Goal: Task Accomplishment & Management: Manage account settings

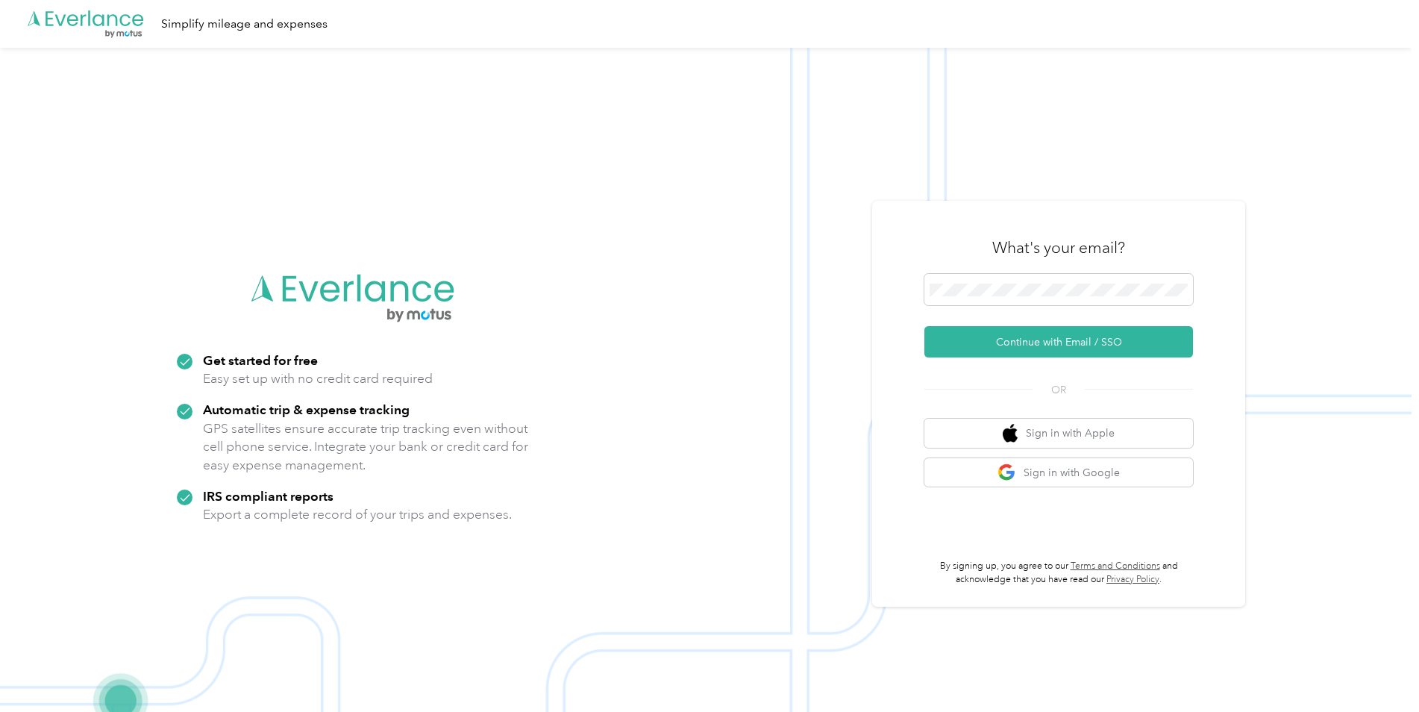
click at [1114, 273] on div "What's your email?" at bounding box center [1058, 248] width 269 height 52
click at [1050, 342] on button "Continue with Email / SSO" at bounding box center [1058, 341] width 269 height 31
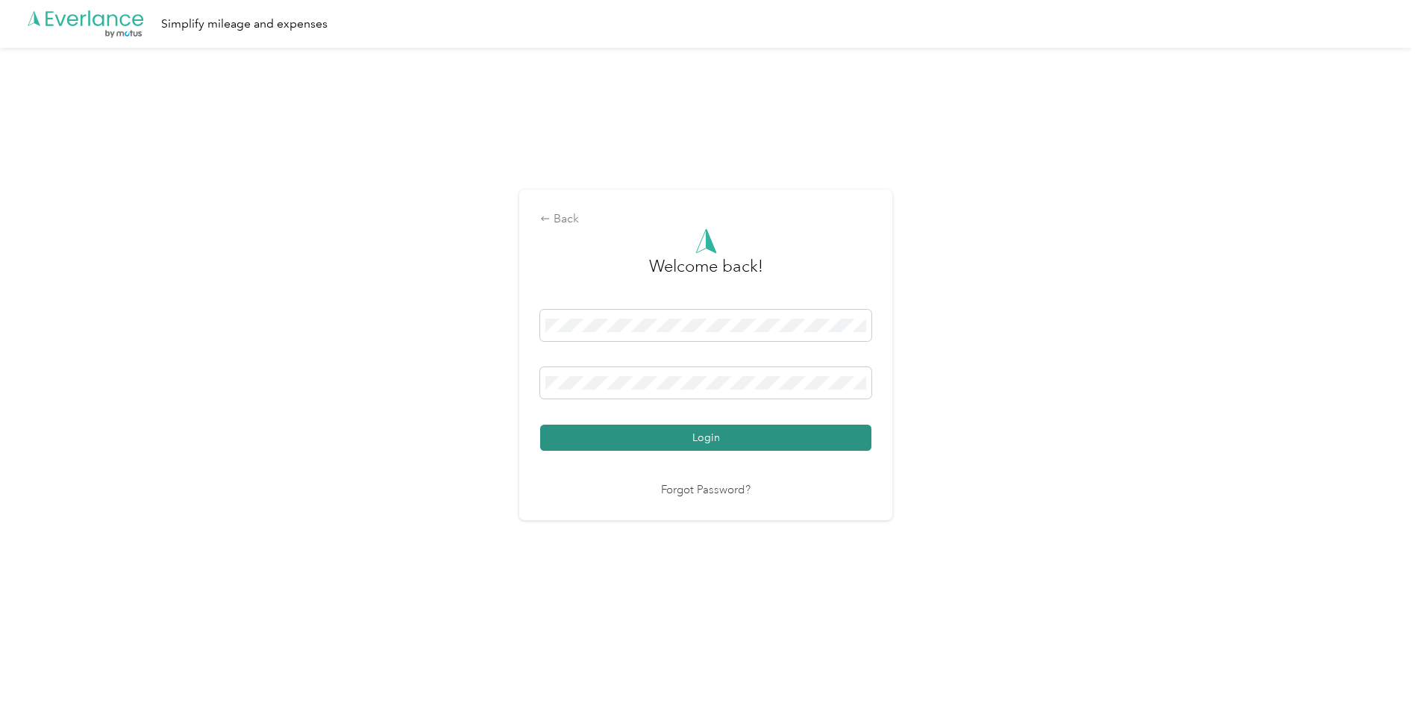
click at [755, 435] on button "Login" at bounding box center [705, 437] width 331 height 26
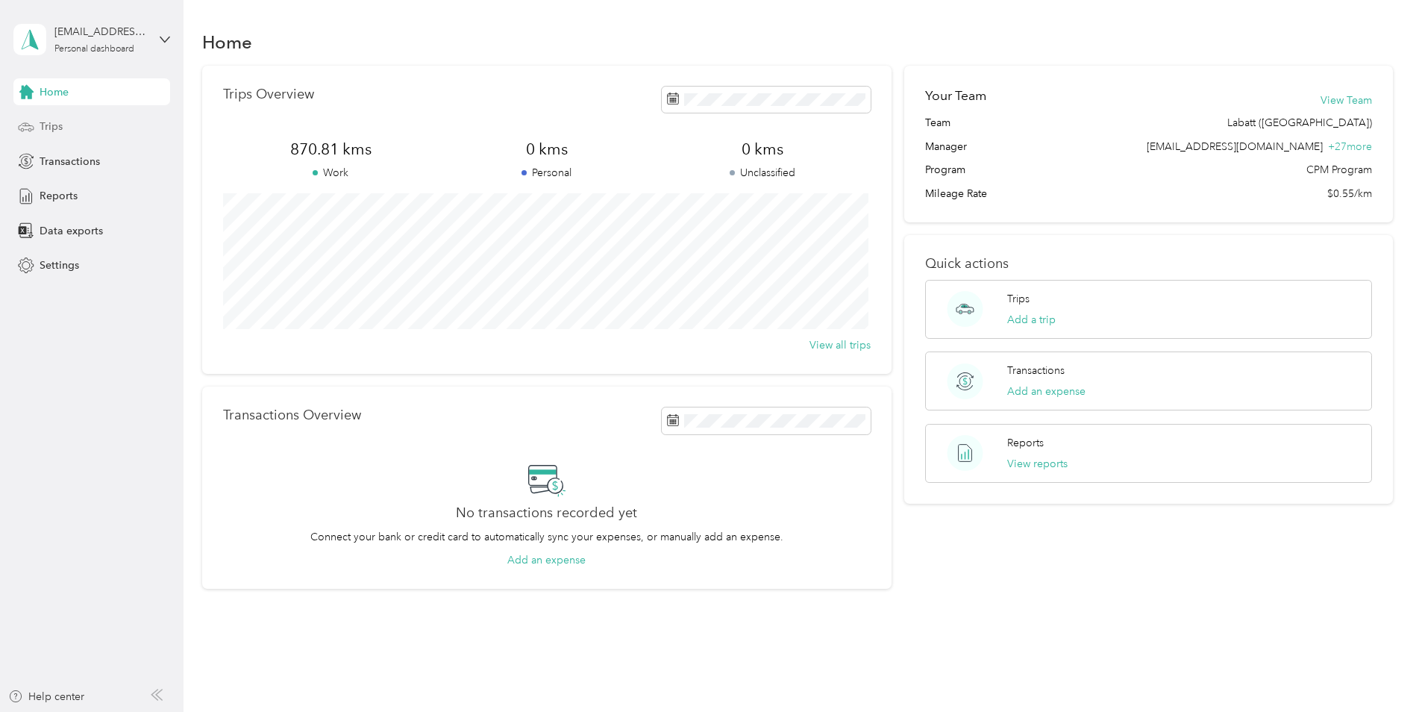
click at [49, 128] on span "Trips" at bounding box center [51, 127] width 23 height 16
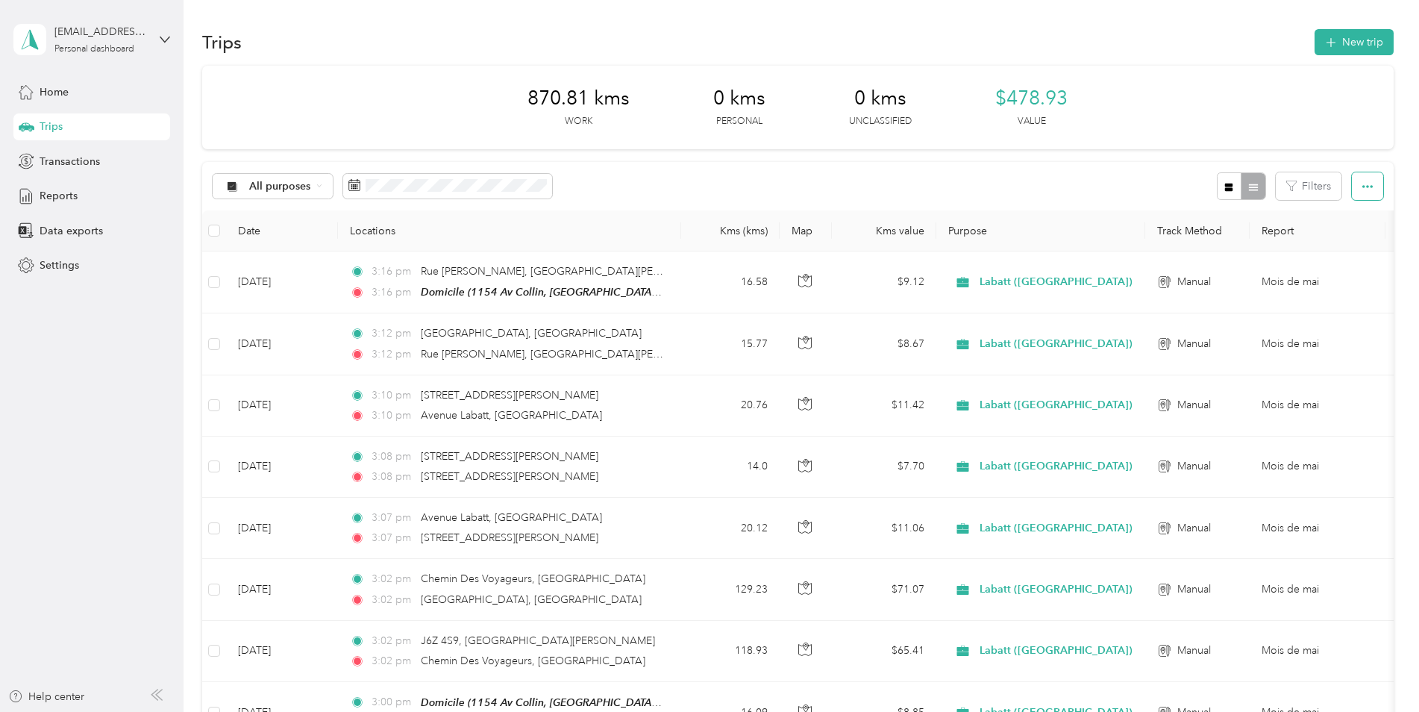
click at [1352, 184] on button "button" at bounding box center [1367, 186] width 31 height 28
click at [1365, 234] on div "Export" at bounding box center [1346, 241] width 41 height 16
click at [1345, 240] on span "Export" at bounding box center [1341, 240] width 31 height 13
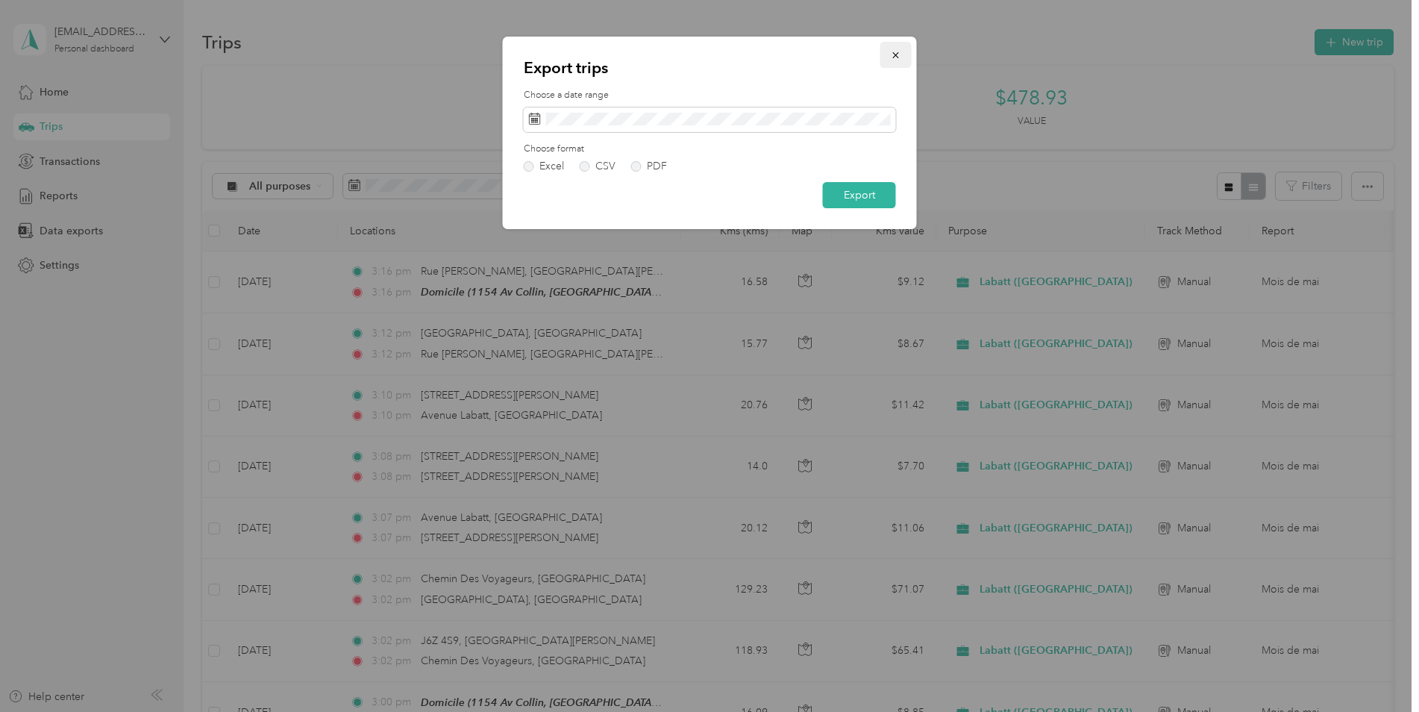
click at [894, 53] on icon "button" at bounding box center [895, 55] width 6 height 6
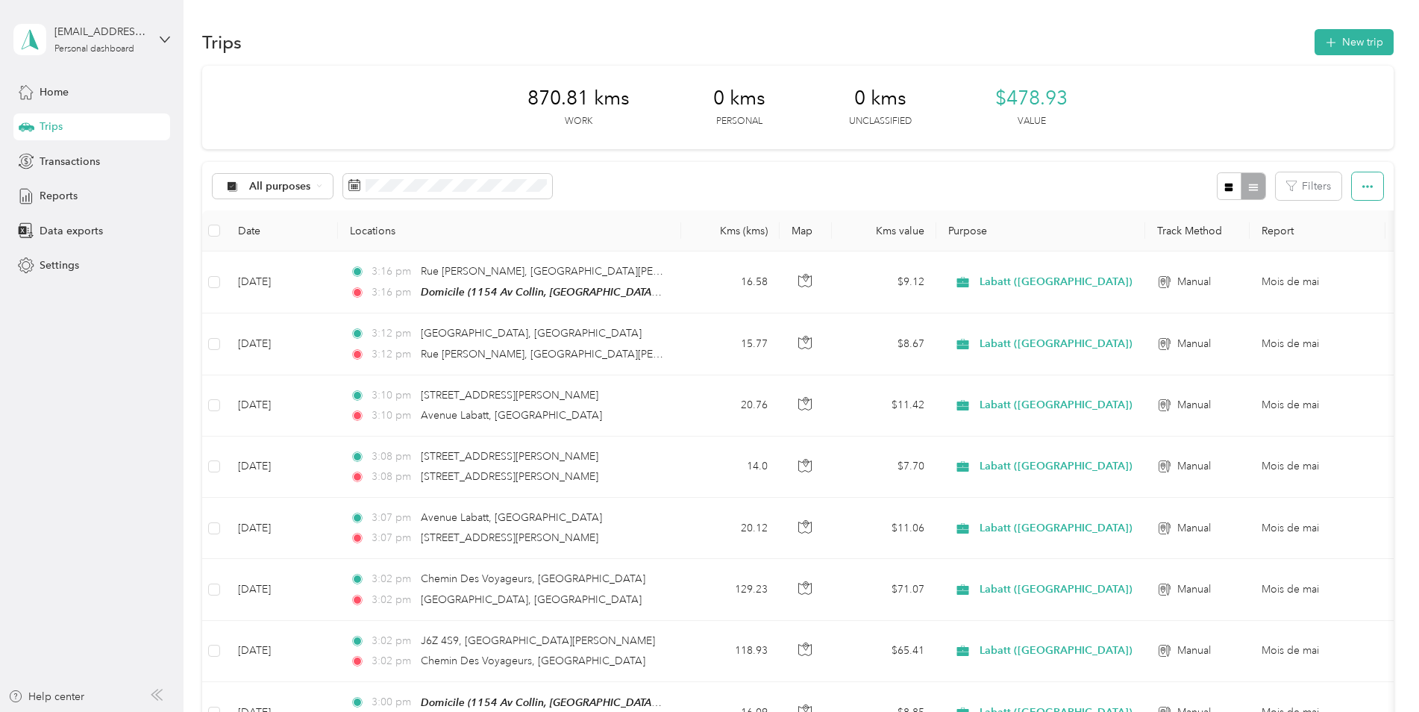
click at [1356, 192] on button "button" at bounding box center [1367, 186] width 31 height 28
click at [1352, 214] on span "Select all" at bounding box center [1346, 214] width 41 height 13
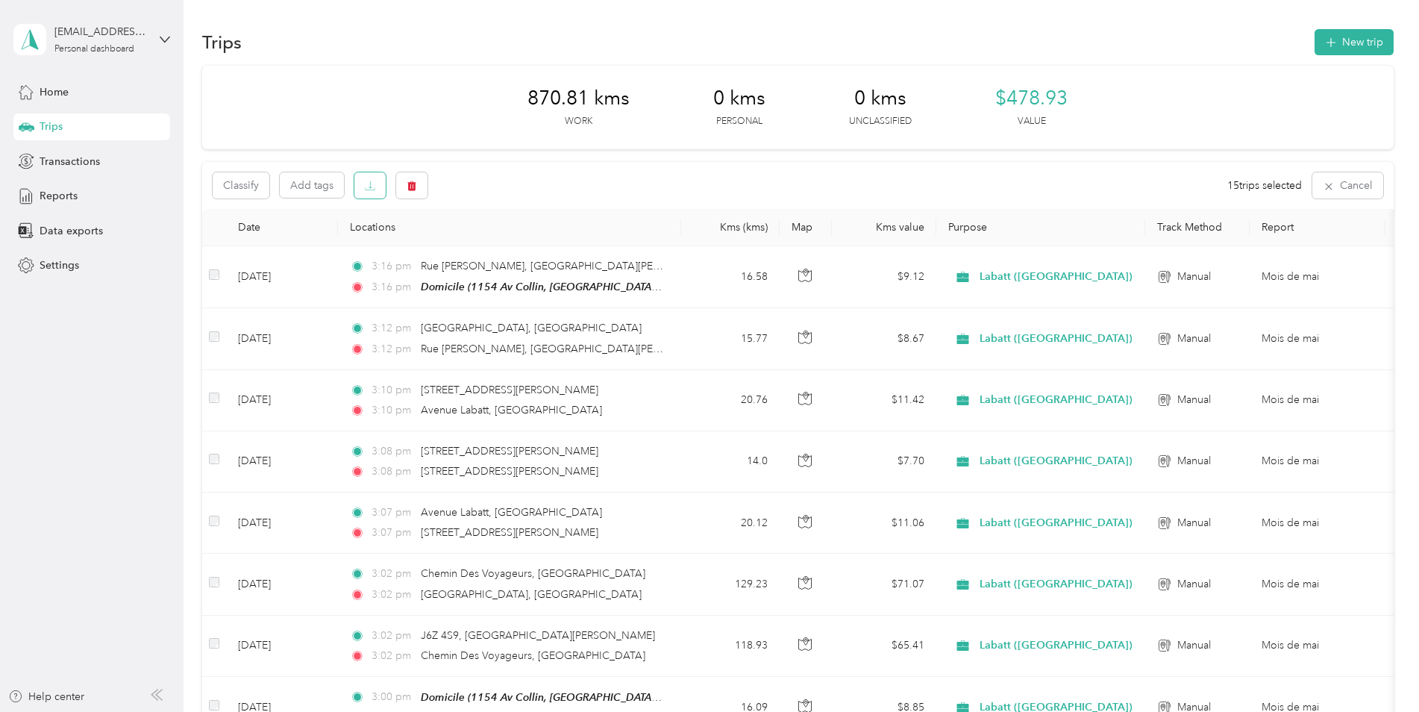
click at [373, 187] on icon "button" at bounding box center [370, 186] width 10 height 10
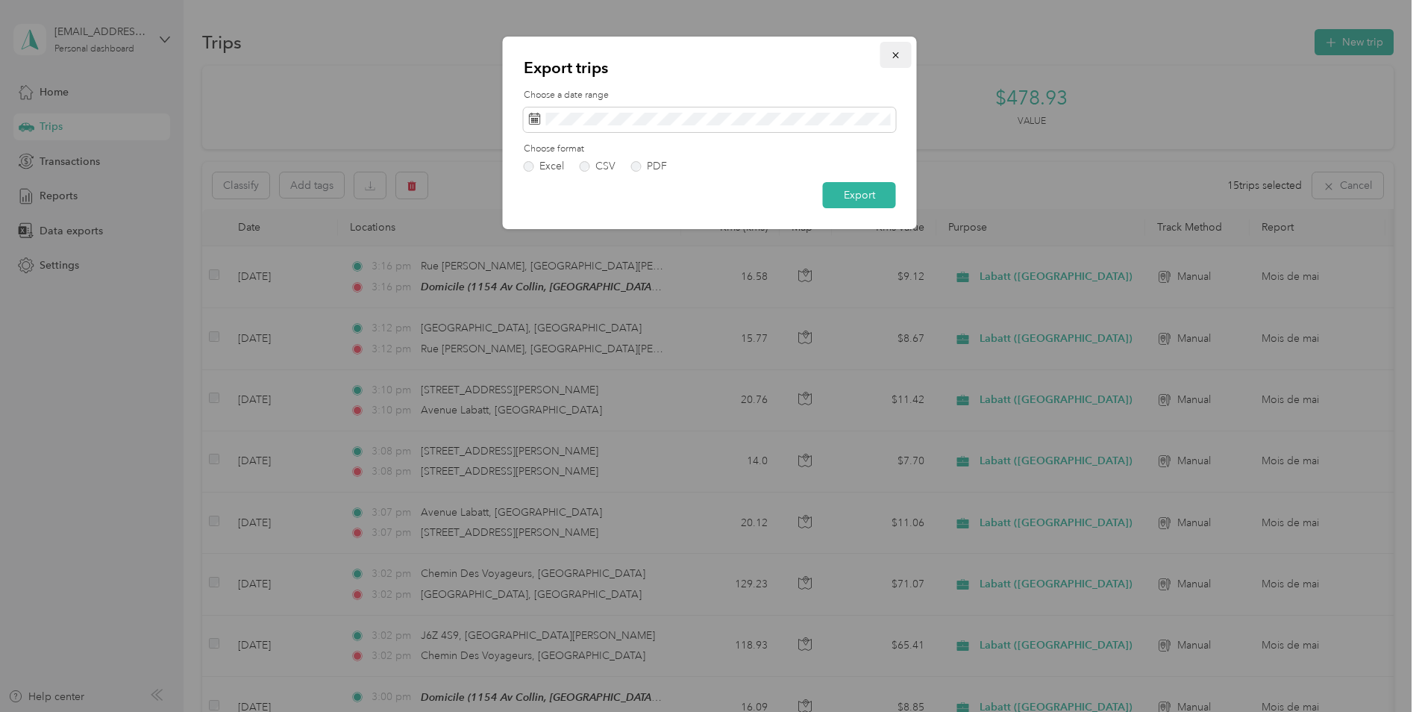
click at [895, 54] on icon "button" at bounding box center [895, 55] width 6 height 6
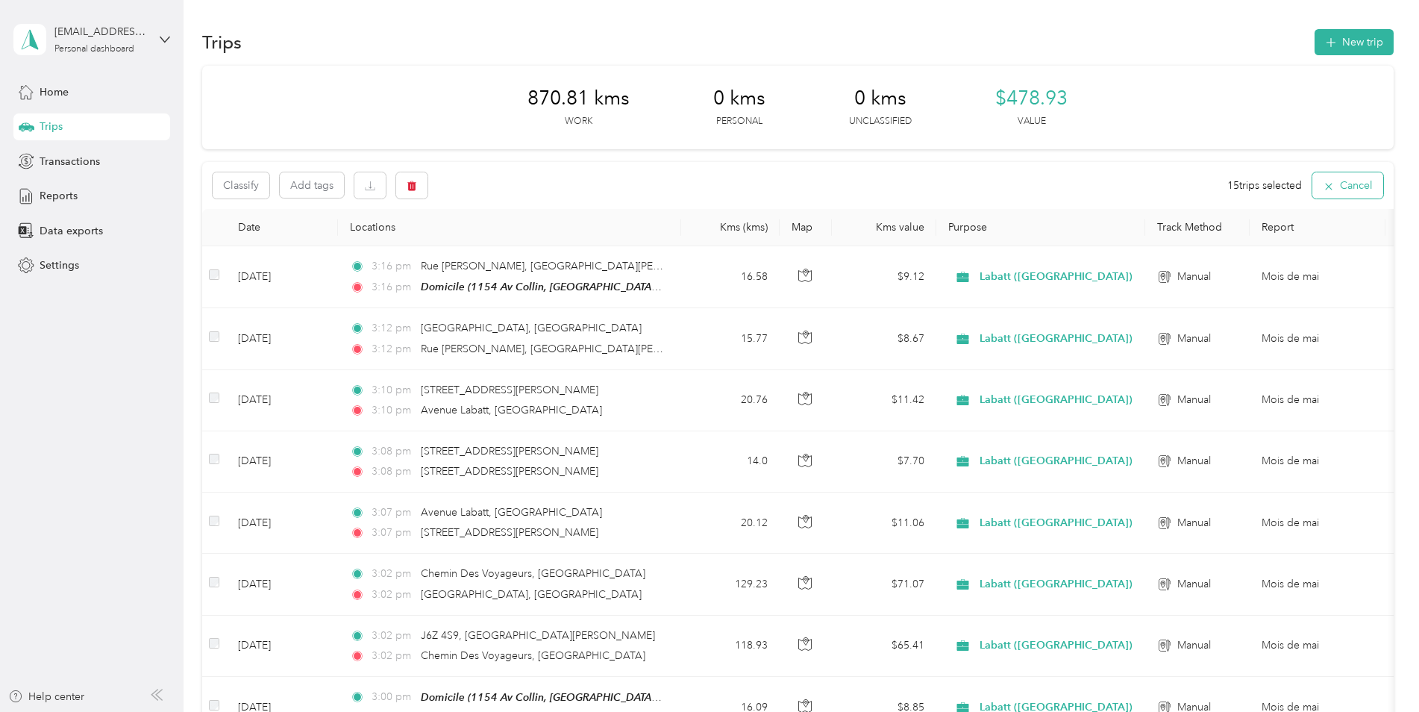
click at [1338, 174] on button "Cancel" at bounding box center [1347, 185] width 71 height 26
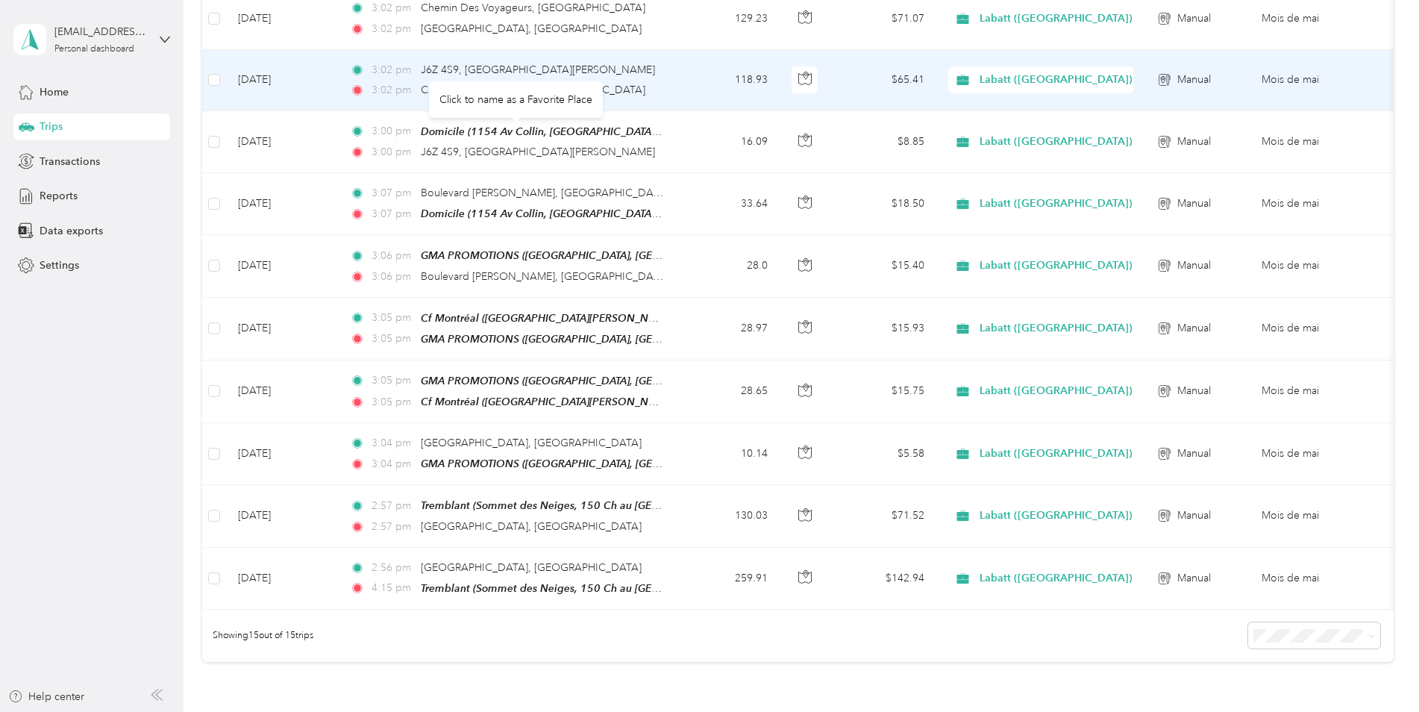
scroll to position [522, 0]
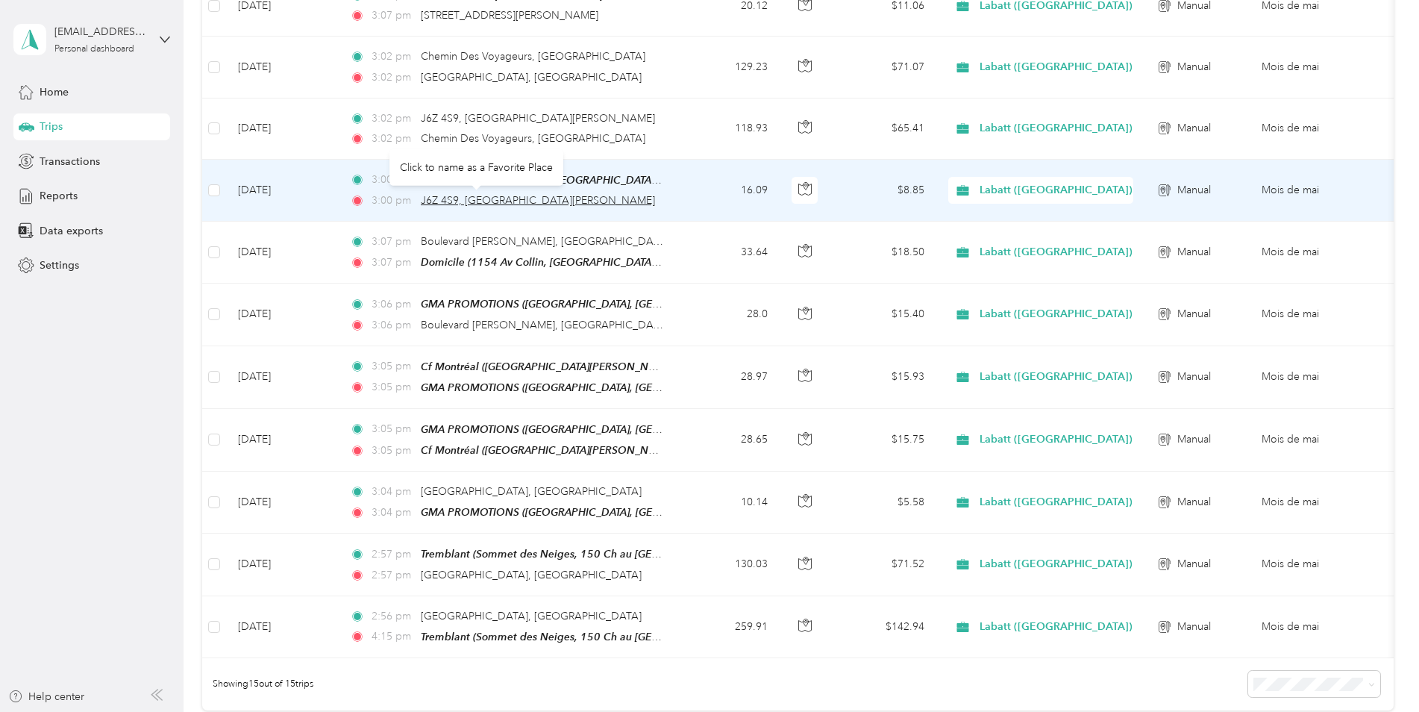
click at [501, 204] on span "J6Z 4S9, [GEOGRAPHIC_DATA][PERSON_NAME]" at bounding box center [538, 200] width 234 height 13
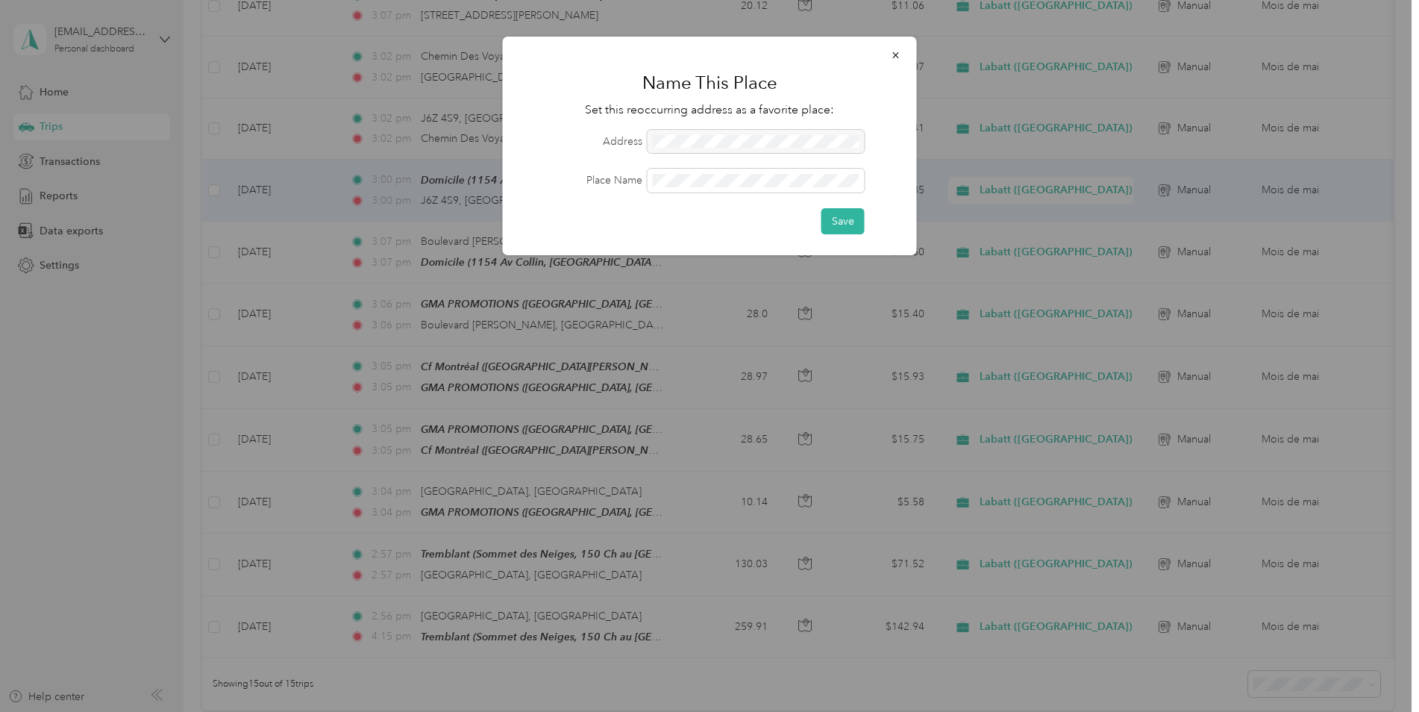
click at [742, 140] on div at bounding box center [756, 142] width 217 height 24
click at [765, 137] on div at bounding box center [756, 142] width 217 height 24
click at [883, 51] on button "button" at bounding box center [895, 55] width 31 height 26
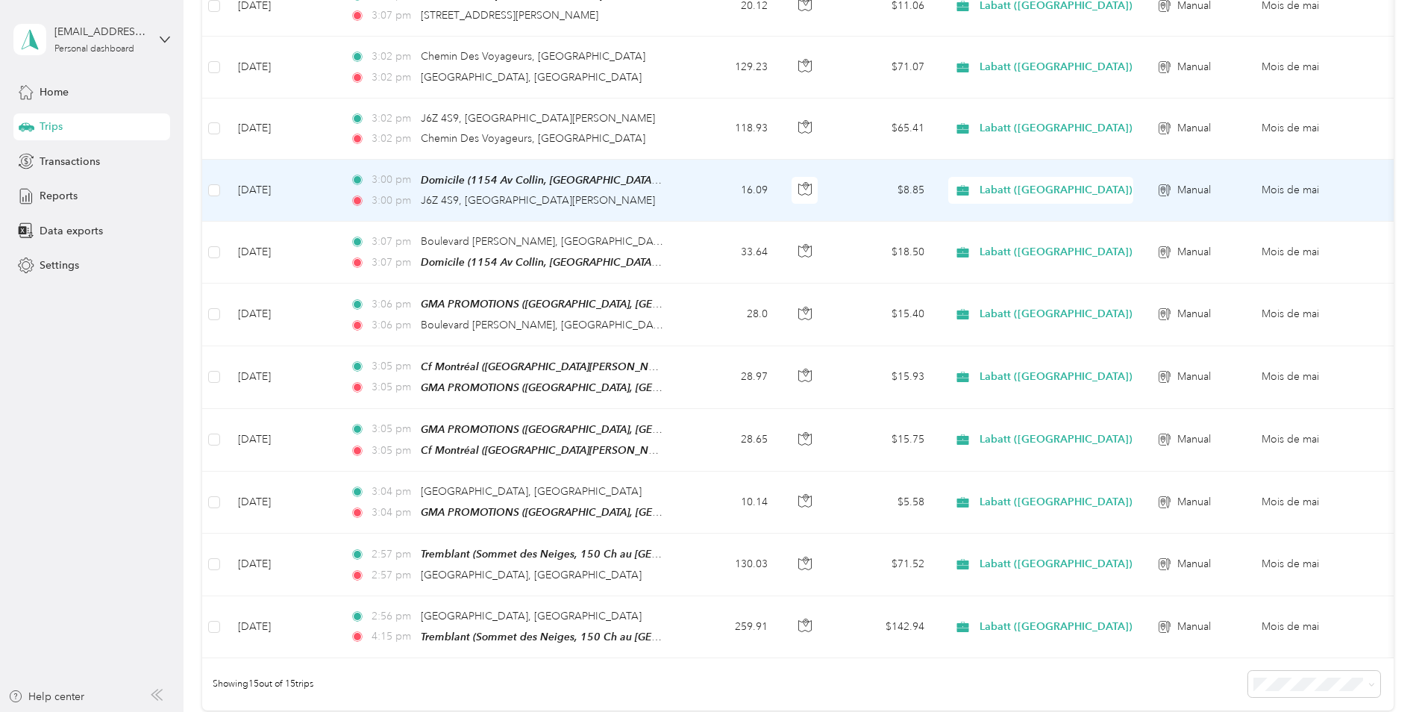
click at [643, 197] on div "3:00 pm J6Z 4S9, Bois-des-[PERSON_NAME]" at bounding box center [506, 200] width 313 height 16
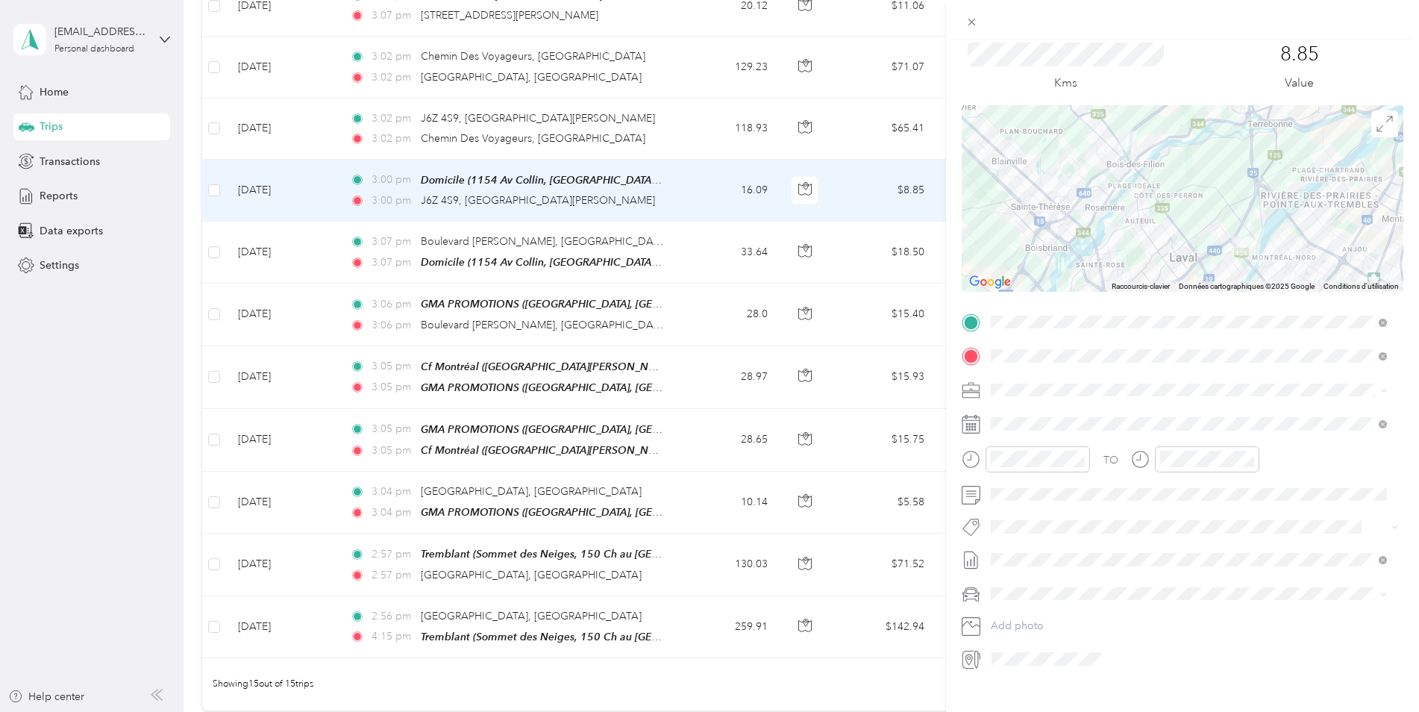
scroll to position [72, 0]
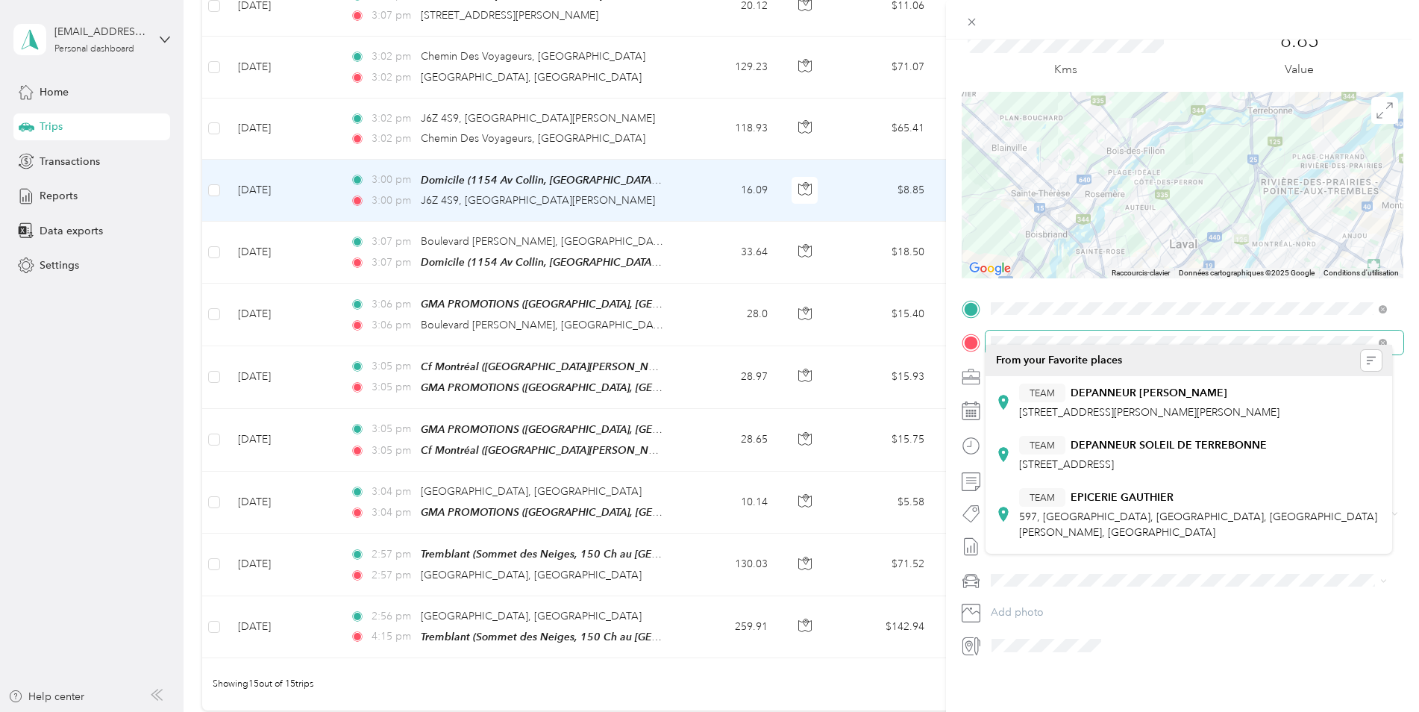
click at [1000, 711] on div "Trip details Save This trip cannot be edited because it is either under review,…" at bounding box center [706, 712] width 1412 height 0
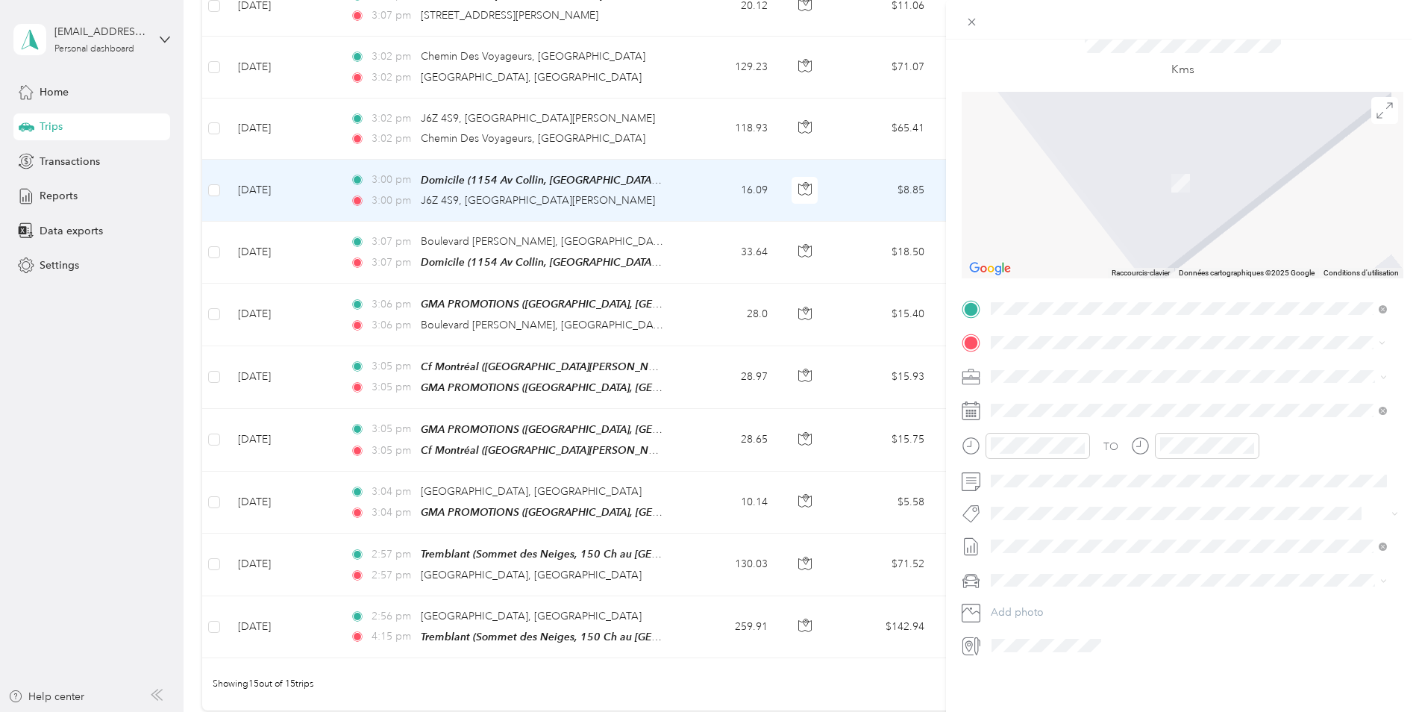
click at [1206, 392] on span "Rue [PERSON_NAME] [GEOGRAPHIC_DATA][PERSON_NAME], [GEOGRAPHIC_DATA], [GEOGRAPHI…" at bounding box center [1200, 397] width 363 height 40
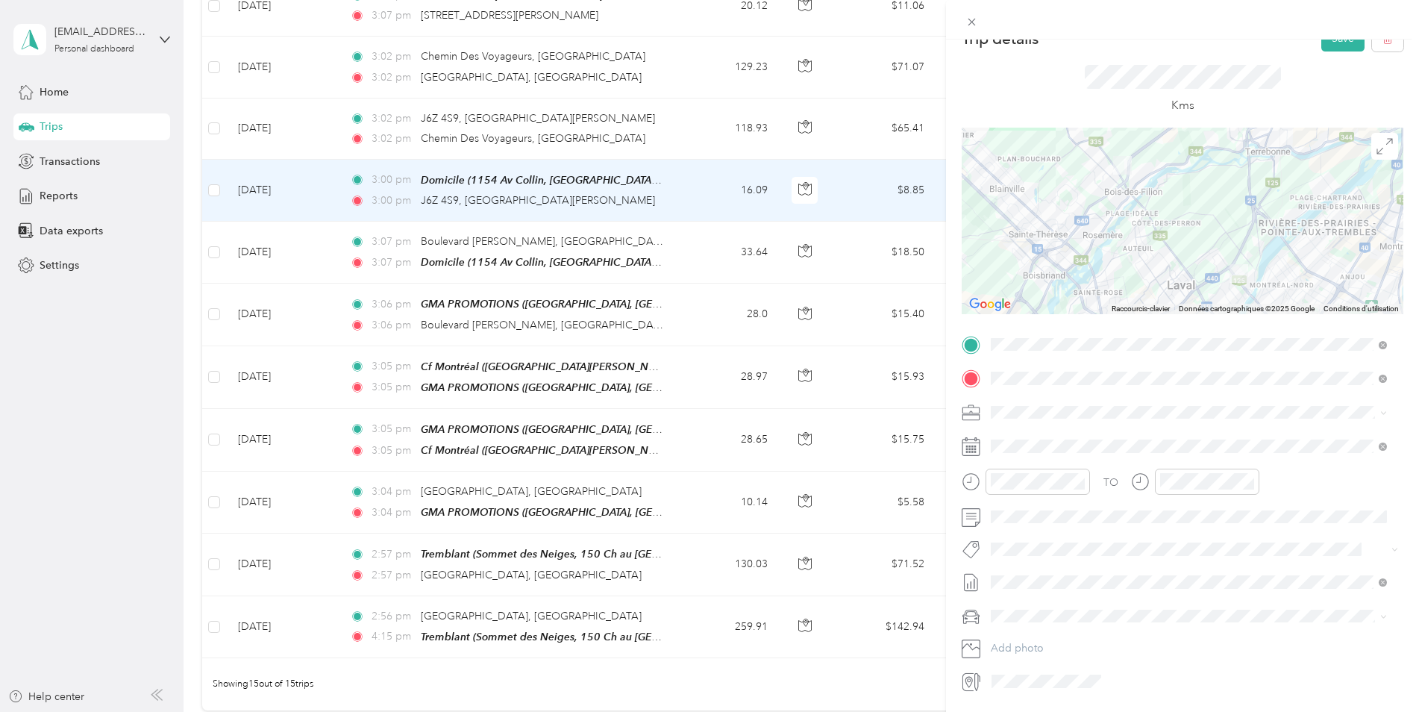
scroll to position [0, 0]
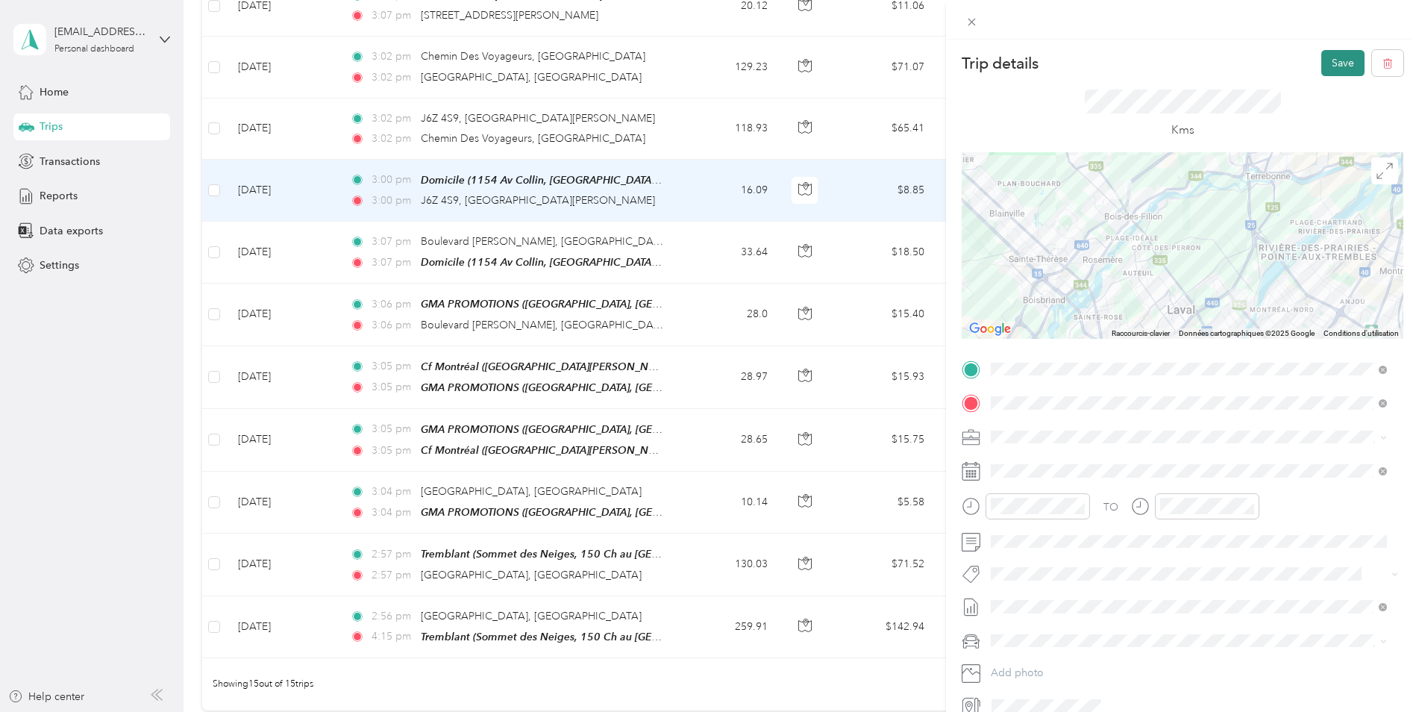
click at [1341, 55] on button "Save" at bounding box center [1342, 63] width 43 height 26
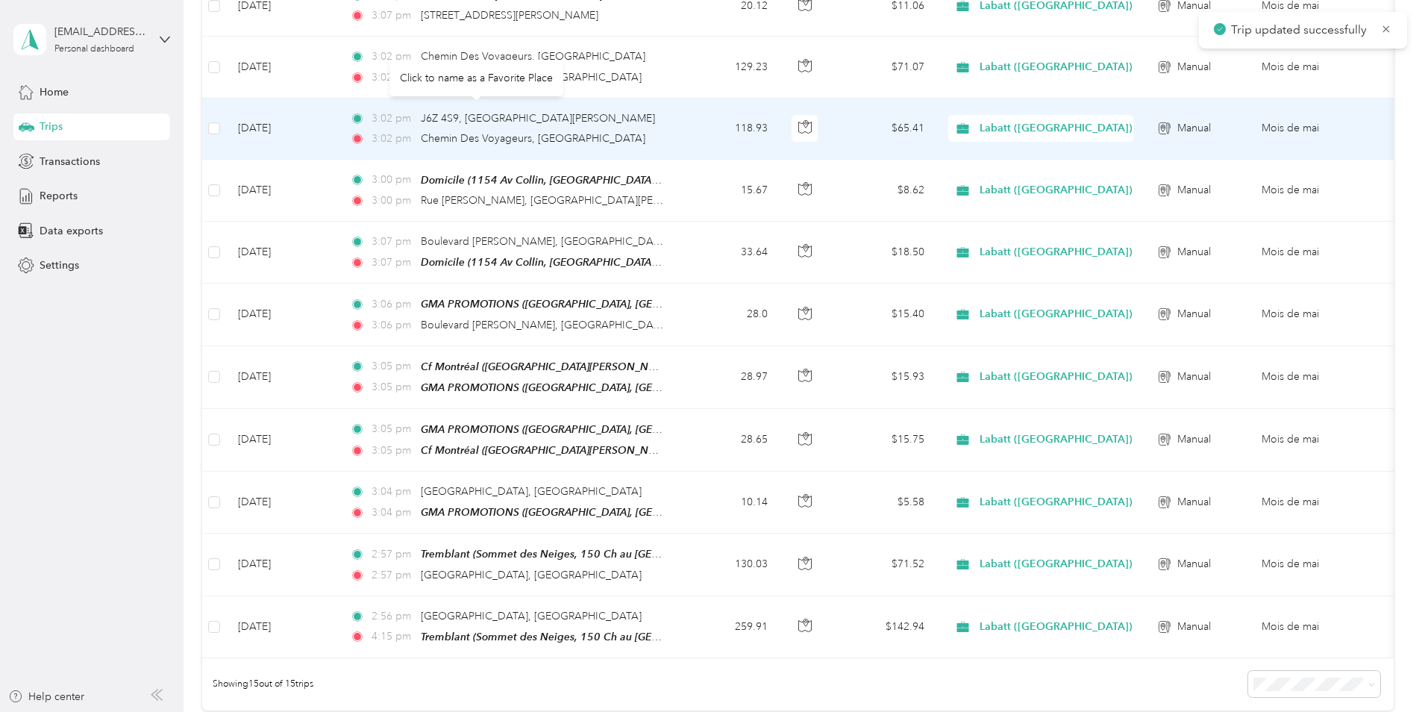
click at [593, 117] on div "3:02 pm J6Z 4S9, Bois-des-[PERSON_NAME]" at bounding box center [506, 118] width 313 height 16
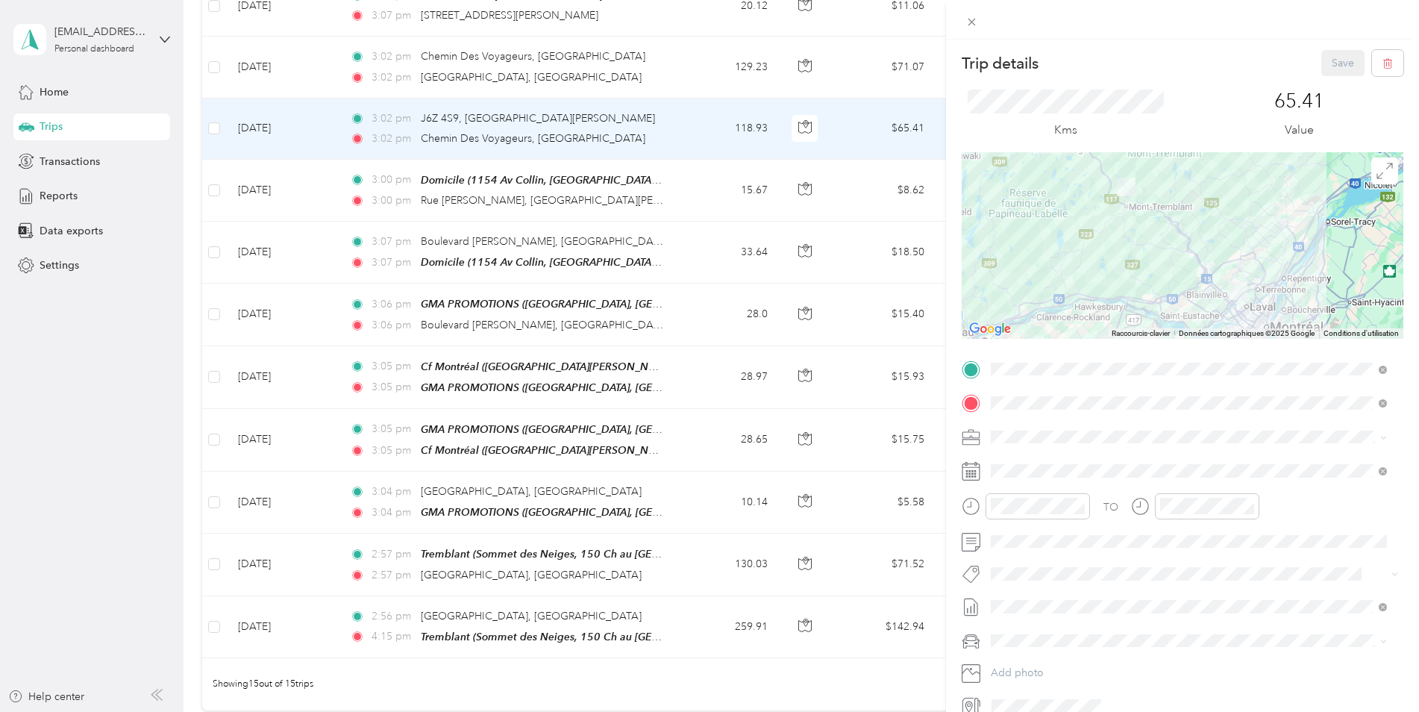
click at [1179, 380] on div "TO Add photo" at bounding box center [1183, 537] width 442 height 360
click at [1142, 376] on span at bounding box center [1195, 369] width 418 height 24
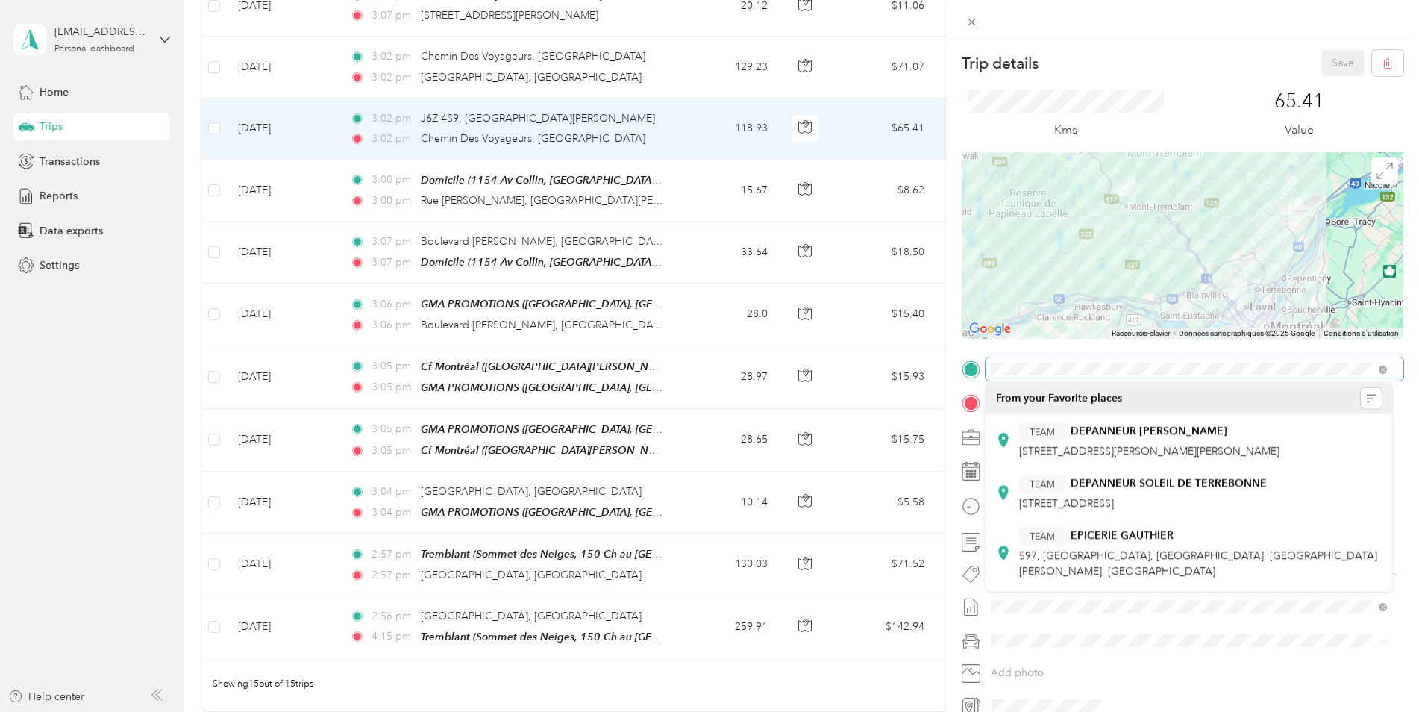
click at [1018, 376] on span at bounding box center [1195, 369] width 418 height 24
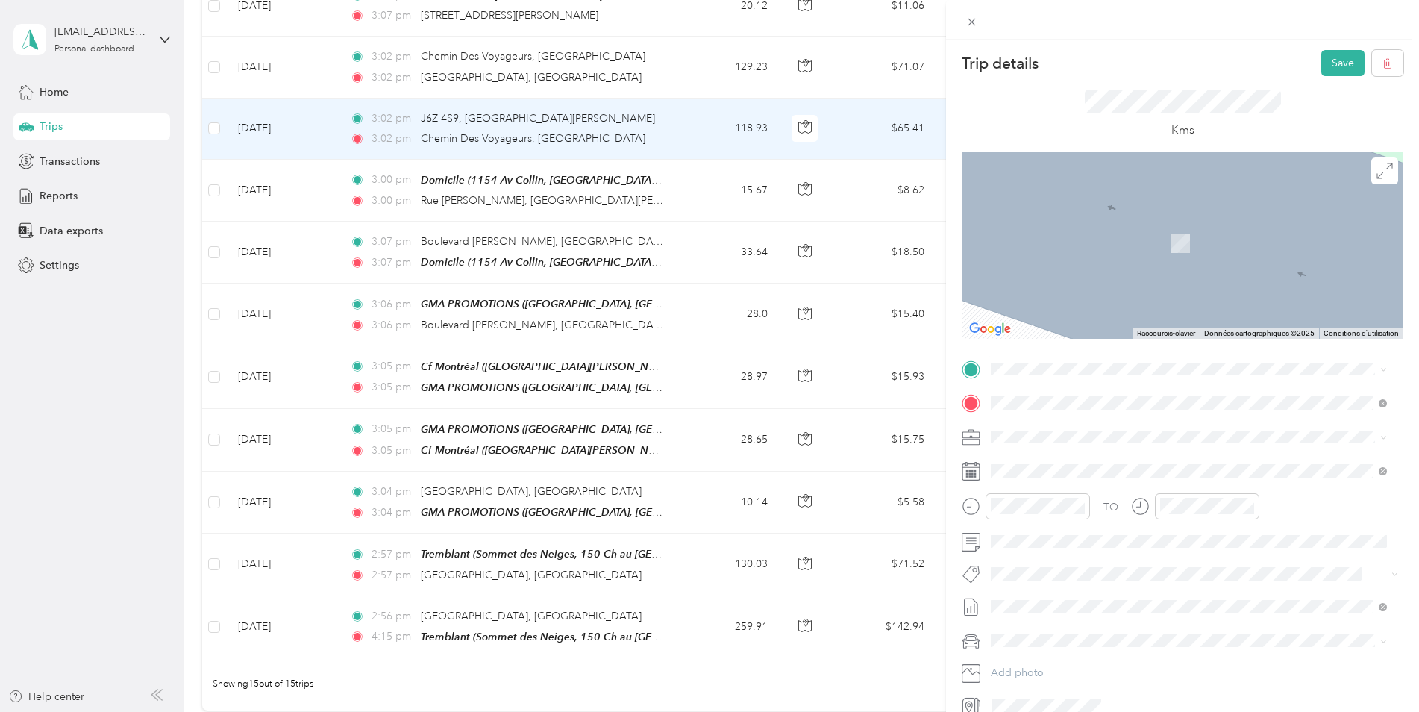
click at [1123, 420] on span "Rue [PERSON_NAME] [GEOGRAPHIC_DATA][PERSON_NAME], [GEOGRAPHIC_DATA], [GEOGRAPHI…" at bounding box center [1200, 436] width 363 height 40
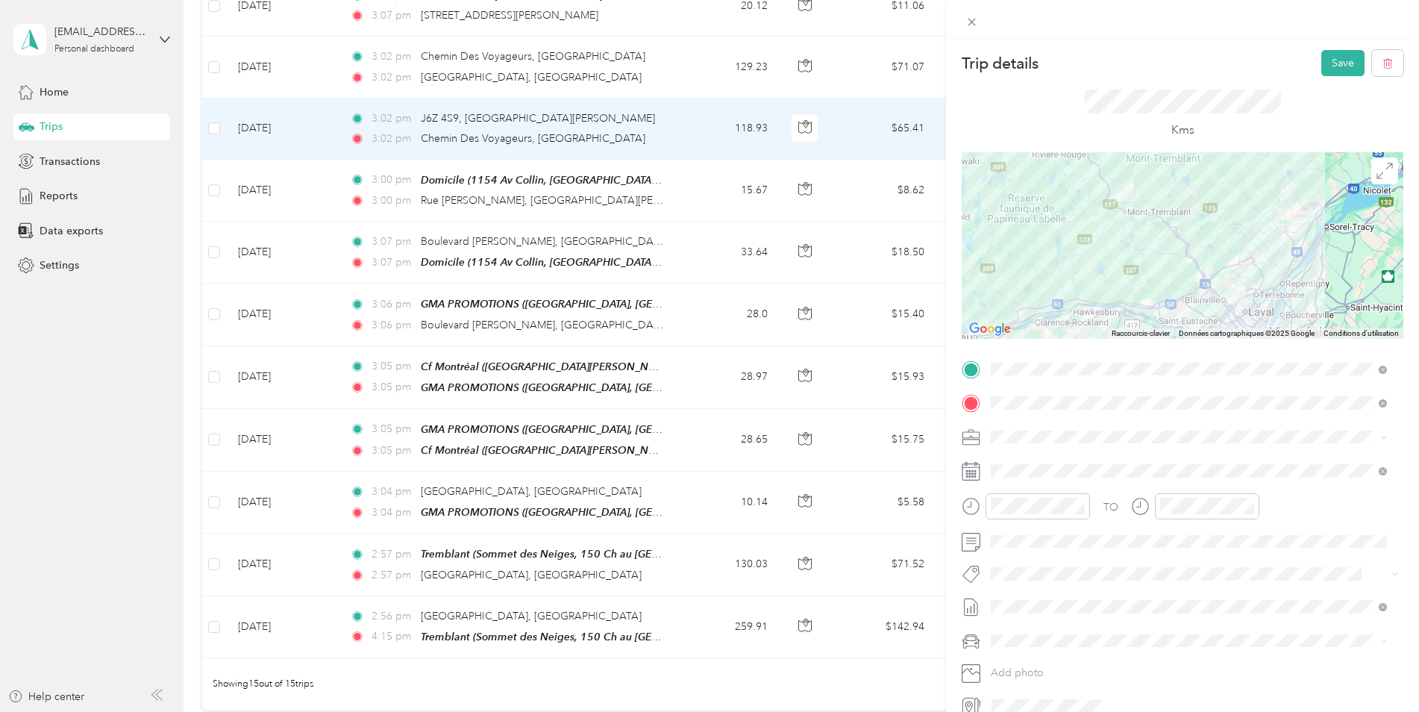
click at [1315, 49] on div "Trip details Save This trip cannot be edited because it is either under review,…" at bounding box center [1182, 396] width 473 height 712
click at [1325, 54] on button "Save" at bounding box center [1342, 63] width 43 height 26
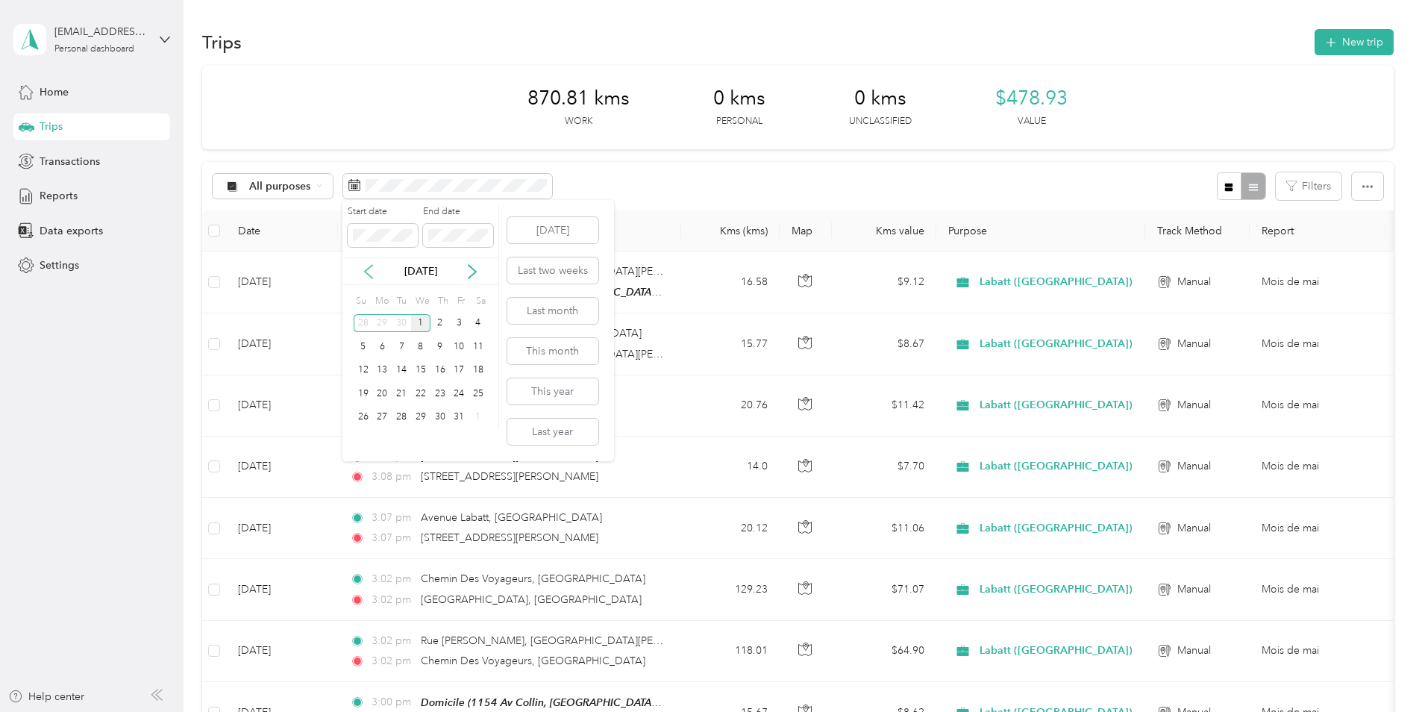
click at [366, 269] on icon at bounding box center [368, 271] width 15 height 15
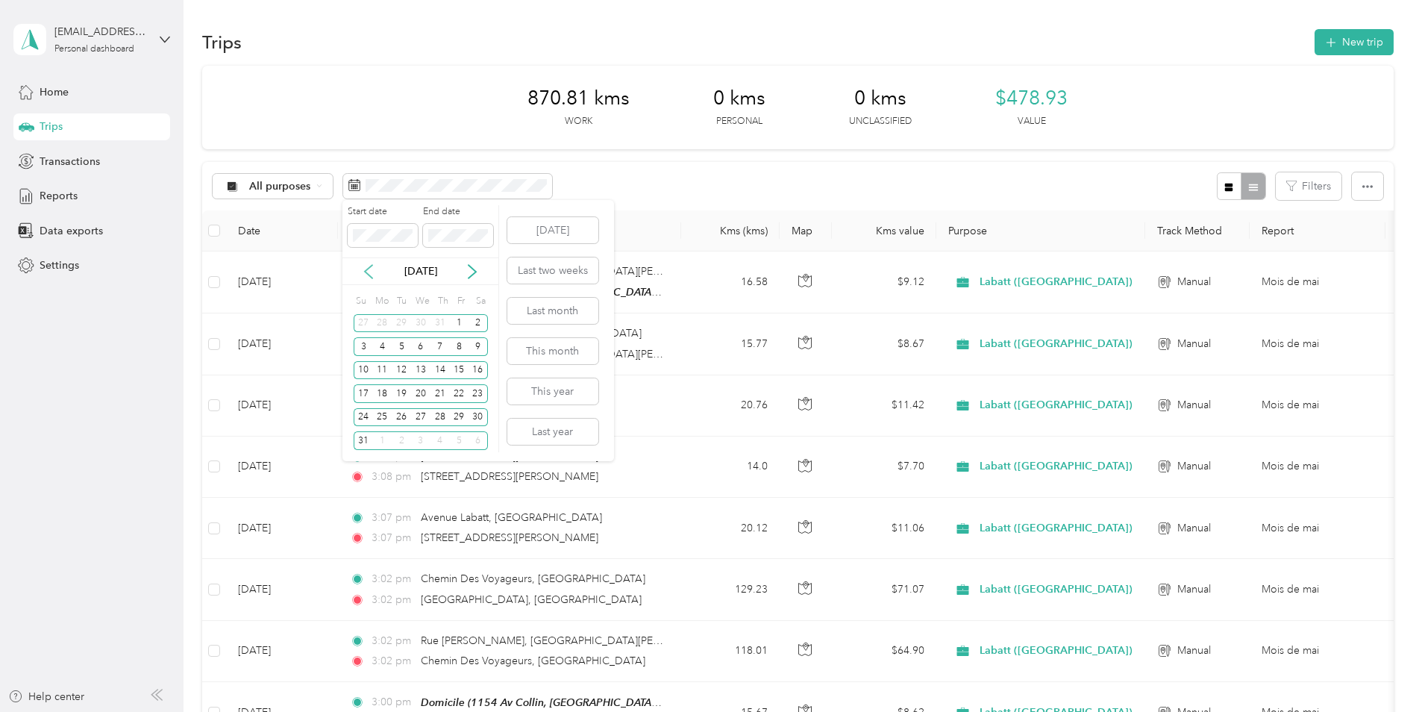
click at [366, 269] on icon at bounding box center [368, 271] width 15 height 15
click at [369, 269] on icon at bounding box center [368, 271] width 15 height 15
click at [440, 320] on div "1" at bounding box center [439, 323] width 19 height 19
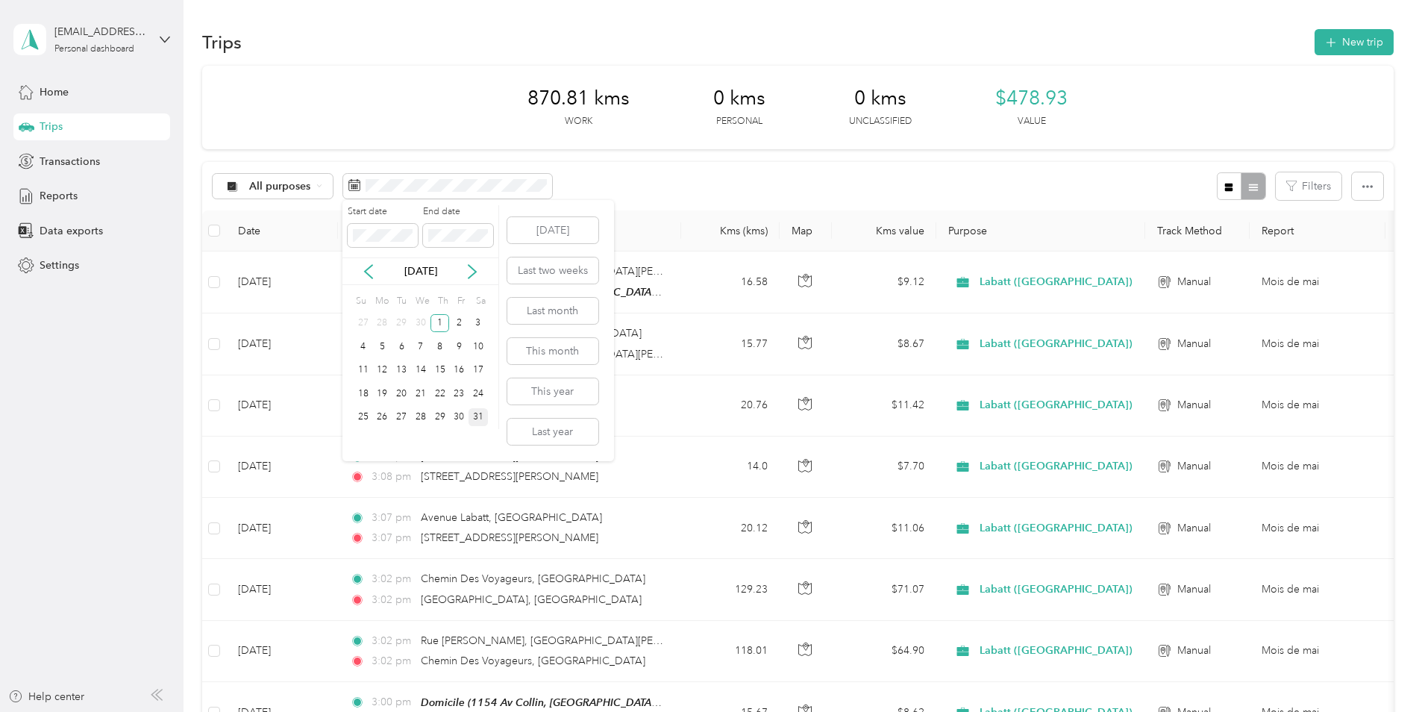
click at [484, 415] on div "31" at bounding box center [478, 417] width 19 height 19
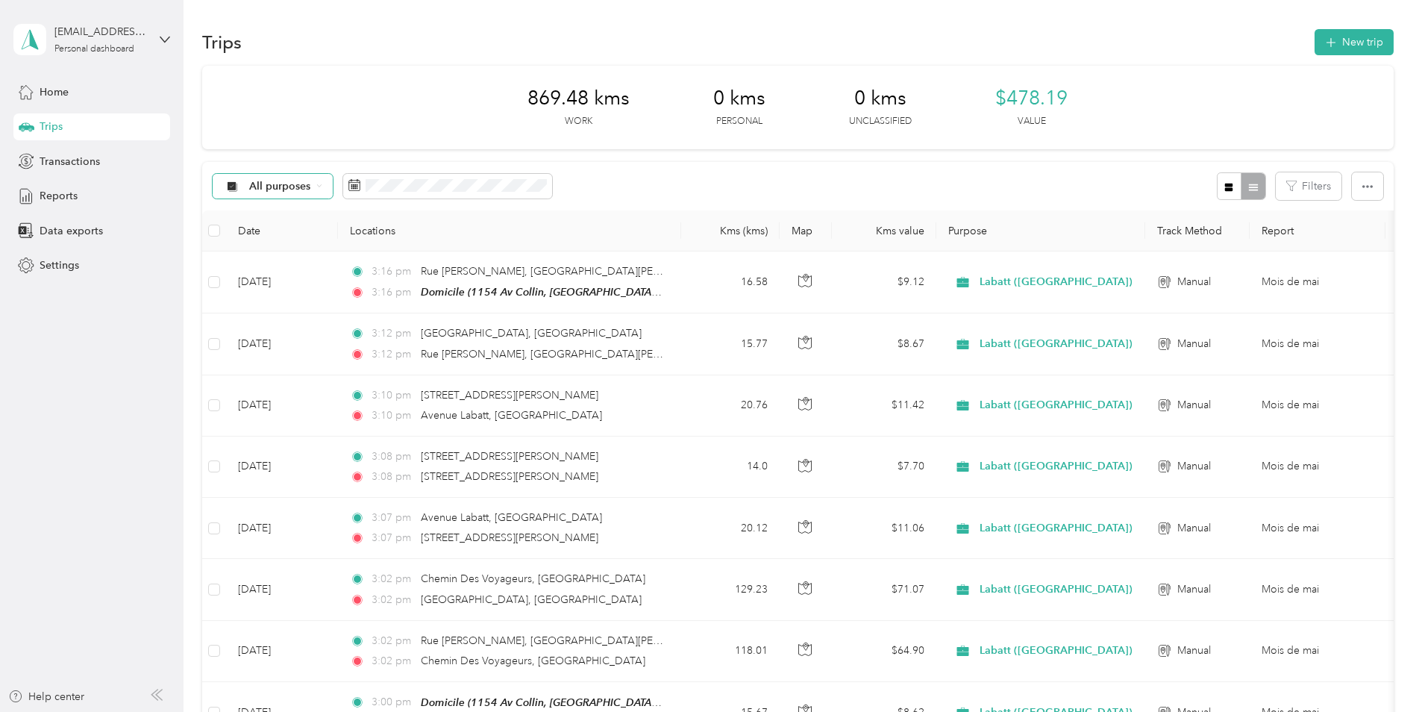
click at [313, 185] on div "All purposes" at bounding box center [273, 186] width 121 height 25
click at [293, 259] on span "Labatt ([GEOGRAPHIC_DATA])" at bounding box center [325, 262] width 153 height 16
click at [225, 231] on th at bounding box center [214, 230] width 24 height 41
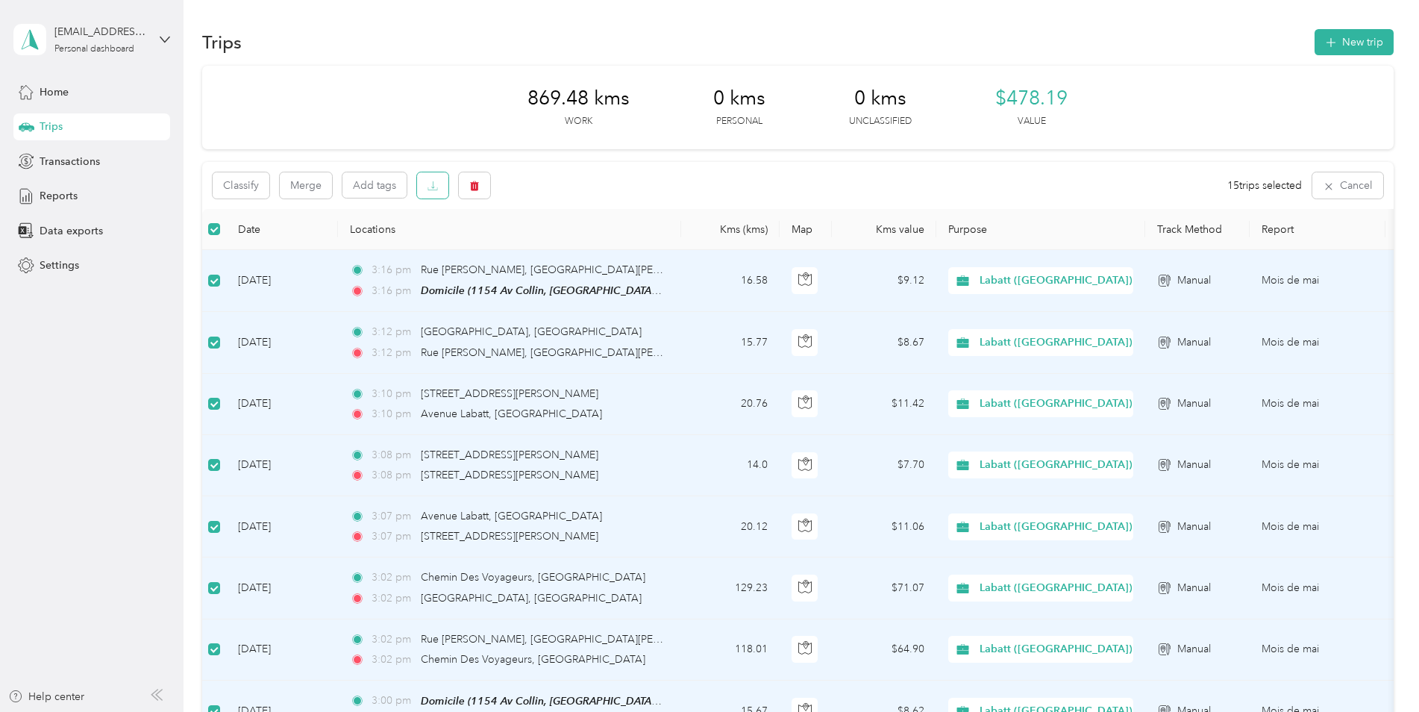
click at [438, 187] on icon "button" at bounding box center [432, 186] width 10 height 10
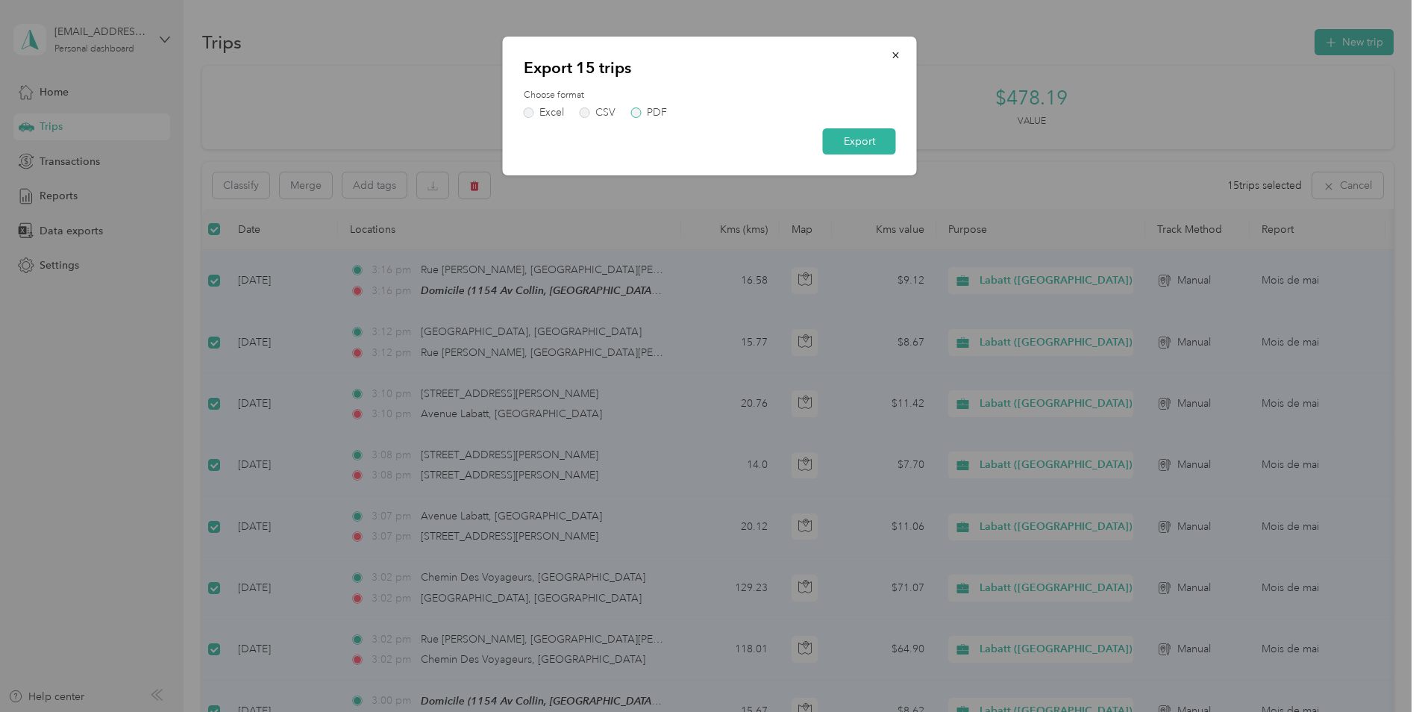
click at [638, 111] on label "PDF" at bounding box center [649, 112] width 36 height 10
click at [864, 144] on button "Export" at bounding box center [859, 141] width 73 height 26
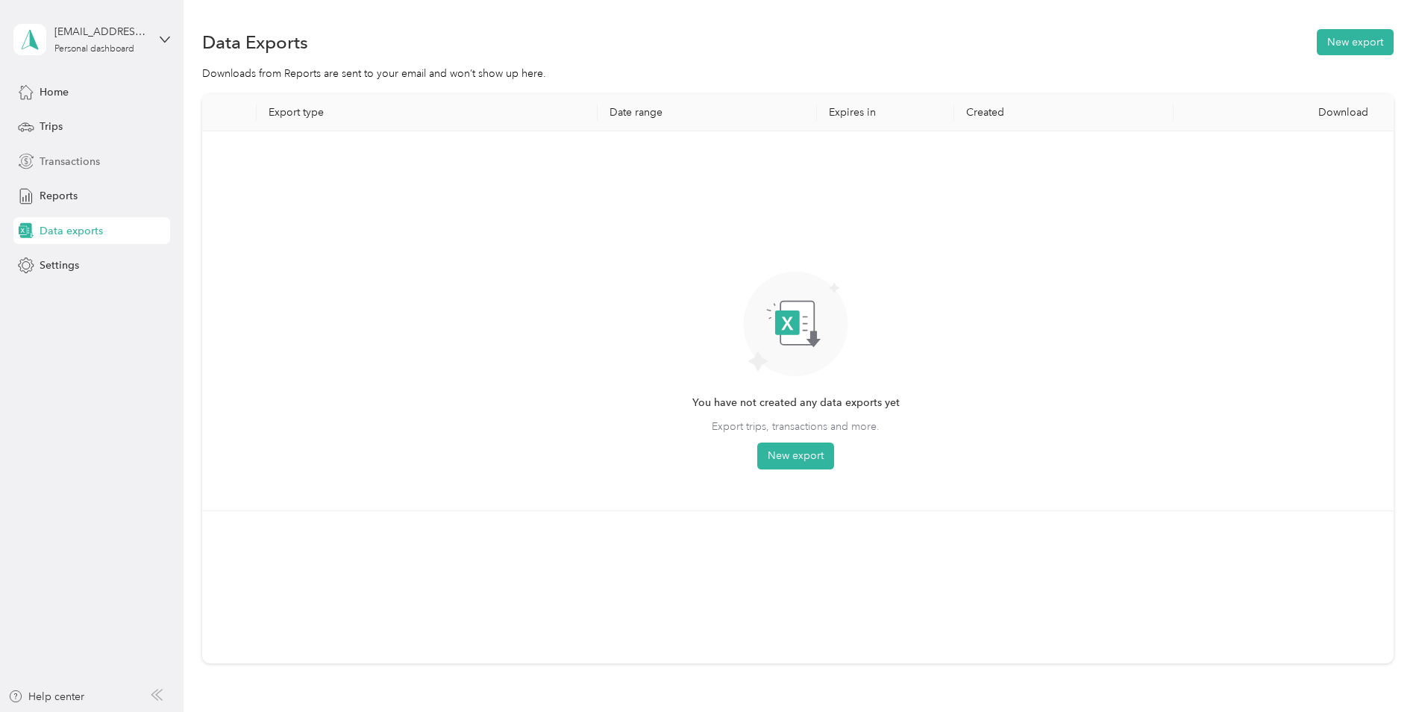
click at [66, 154] on span "Transactions" at bounding box center [70, 162] width 60 height 16
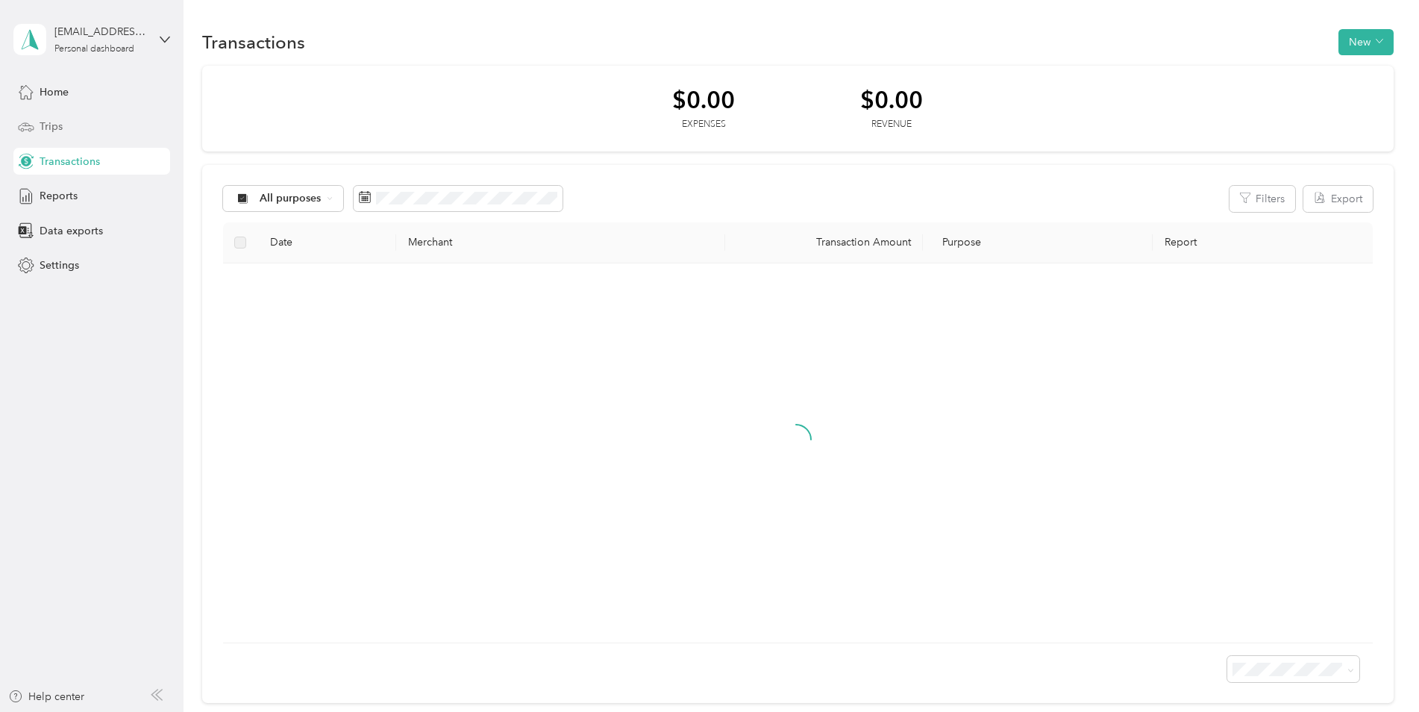
click at [70, 124] on div "Trips" at bounding box center [91, 126] width 157 height 27
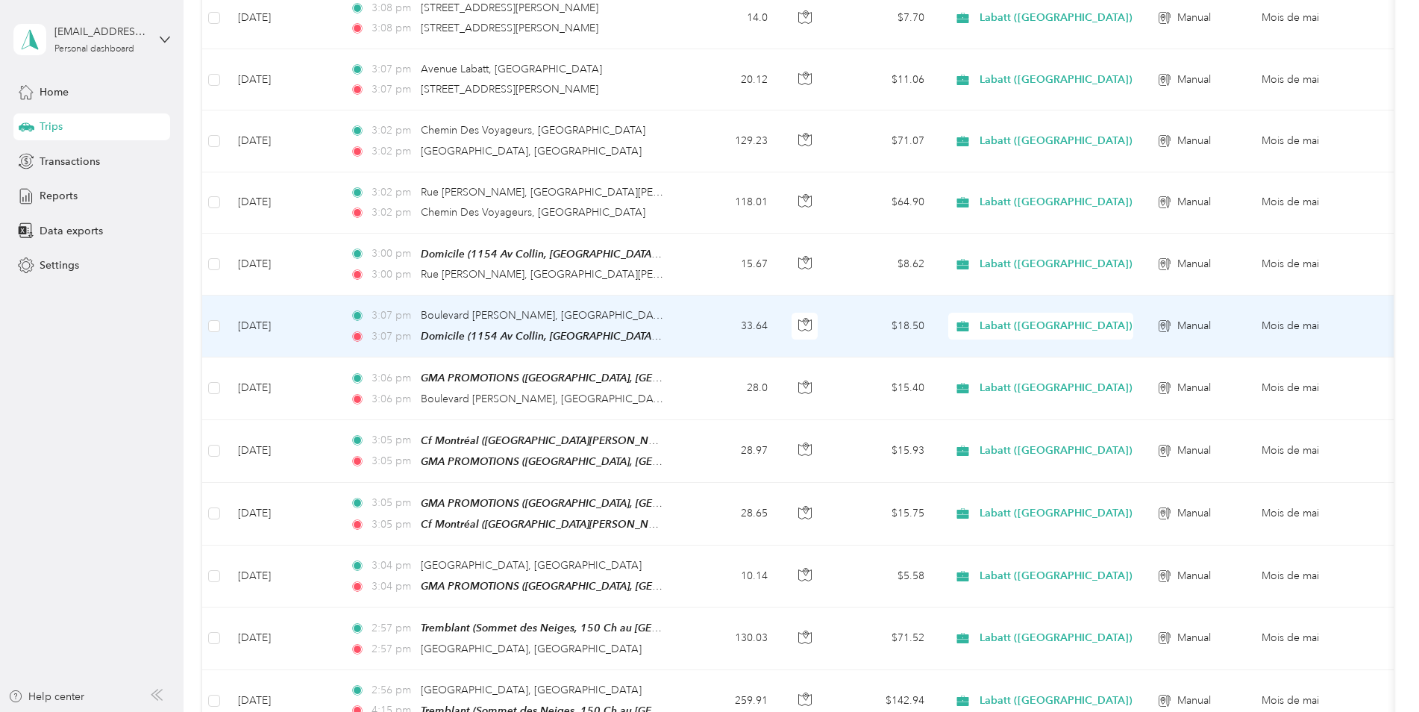
scroll to position [448, 0]
